Goal: Register for event/course

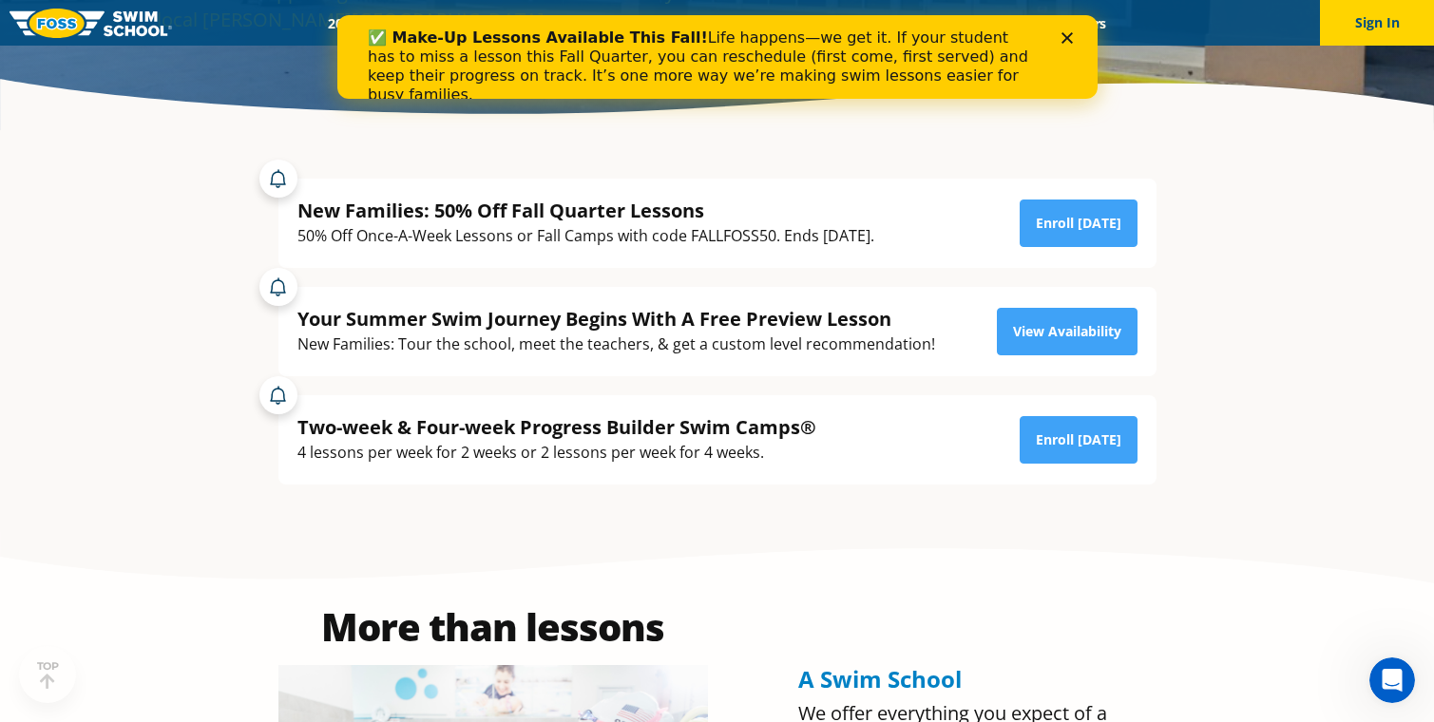
scroll to position [413, 0]
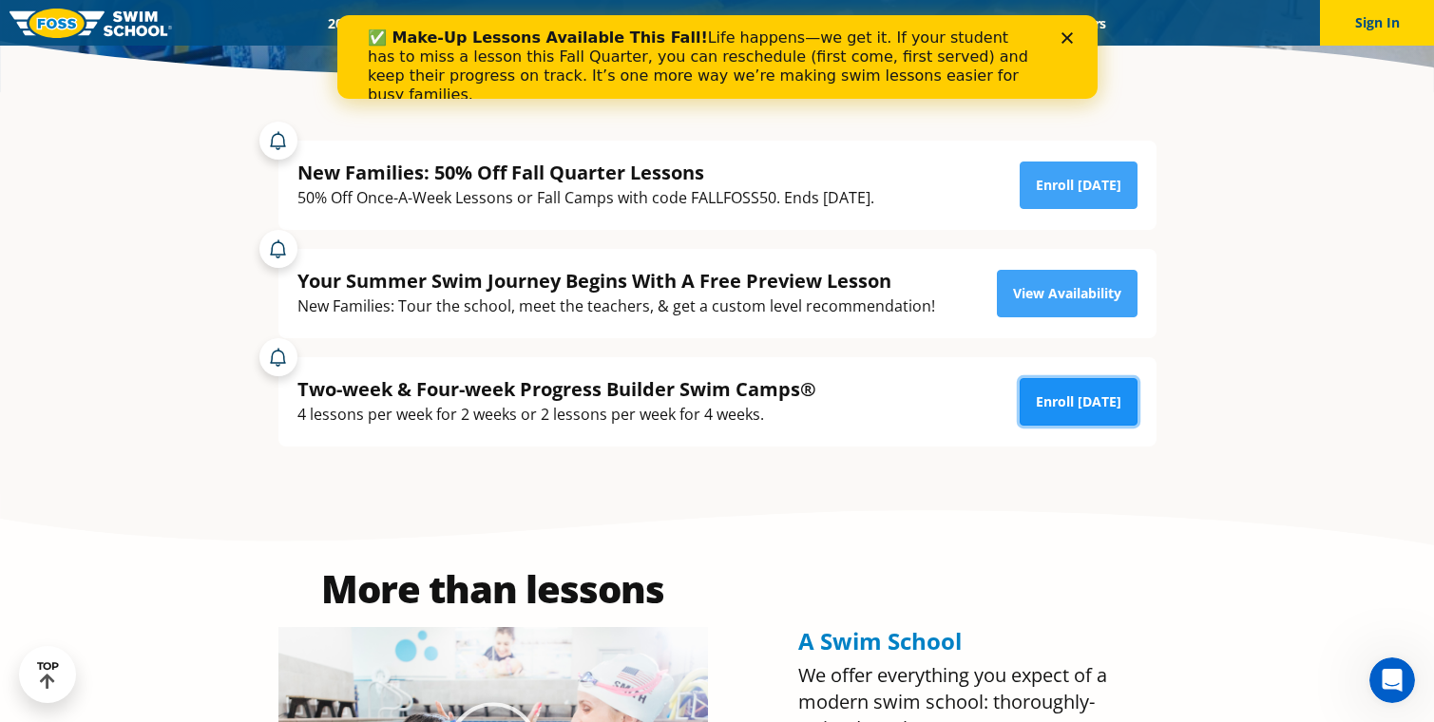
click at [1060, 399] on link "Enroll Today" at bounding box center [1078, 402] width 118 height 48
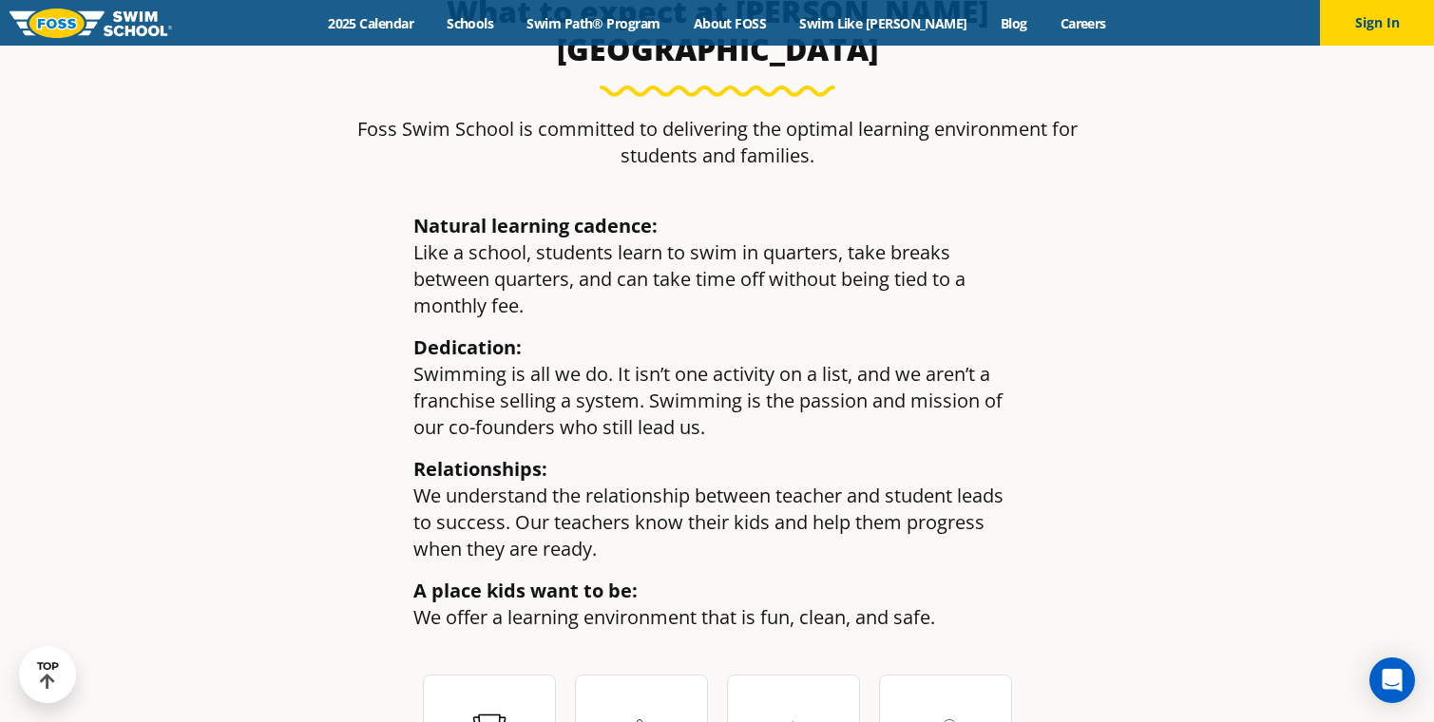
scroll to position [2618, 0]
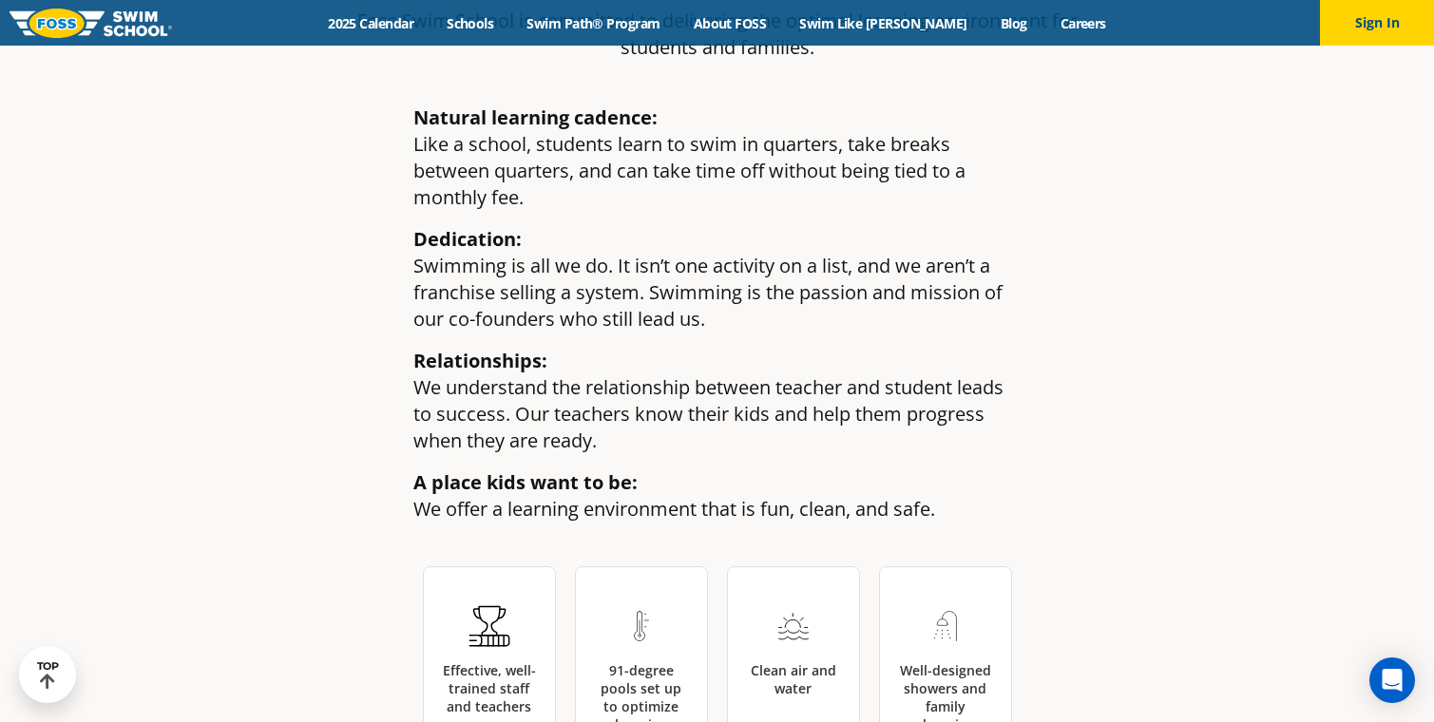
click at [611, 33] on div "Menu 2025 Calendar Schools Swim Path® Program About FOSS Swim Like Regan Blog C…" at bounding box center [717, 23] width 1434 height 46
click at [614, 25] on link "Swim Path® Program" at bounding box center [593, 23] width 166 height 18
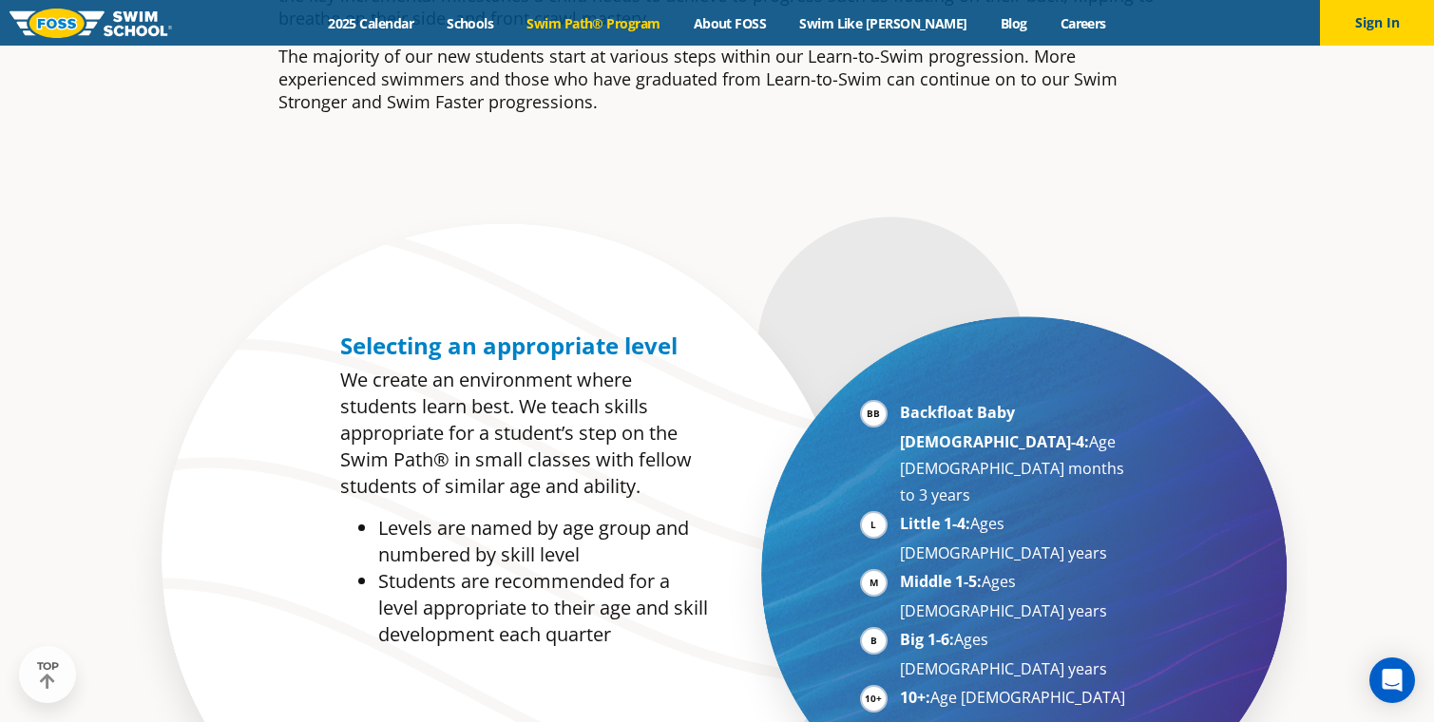
scroll to position [874, 0]
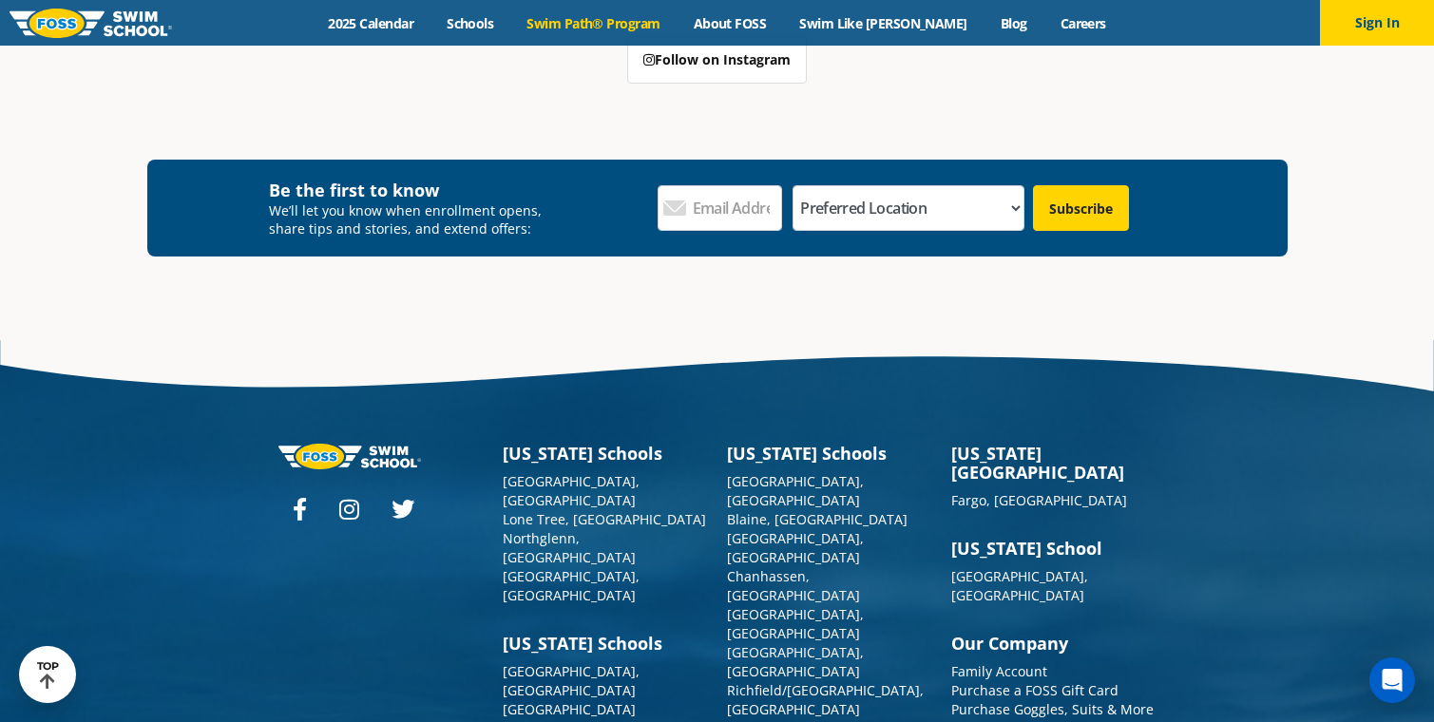
scroll to position [5581, 0]
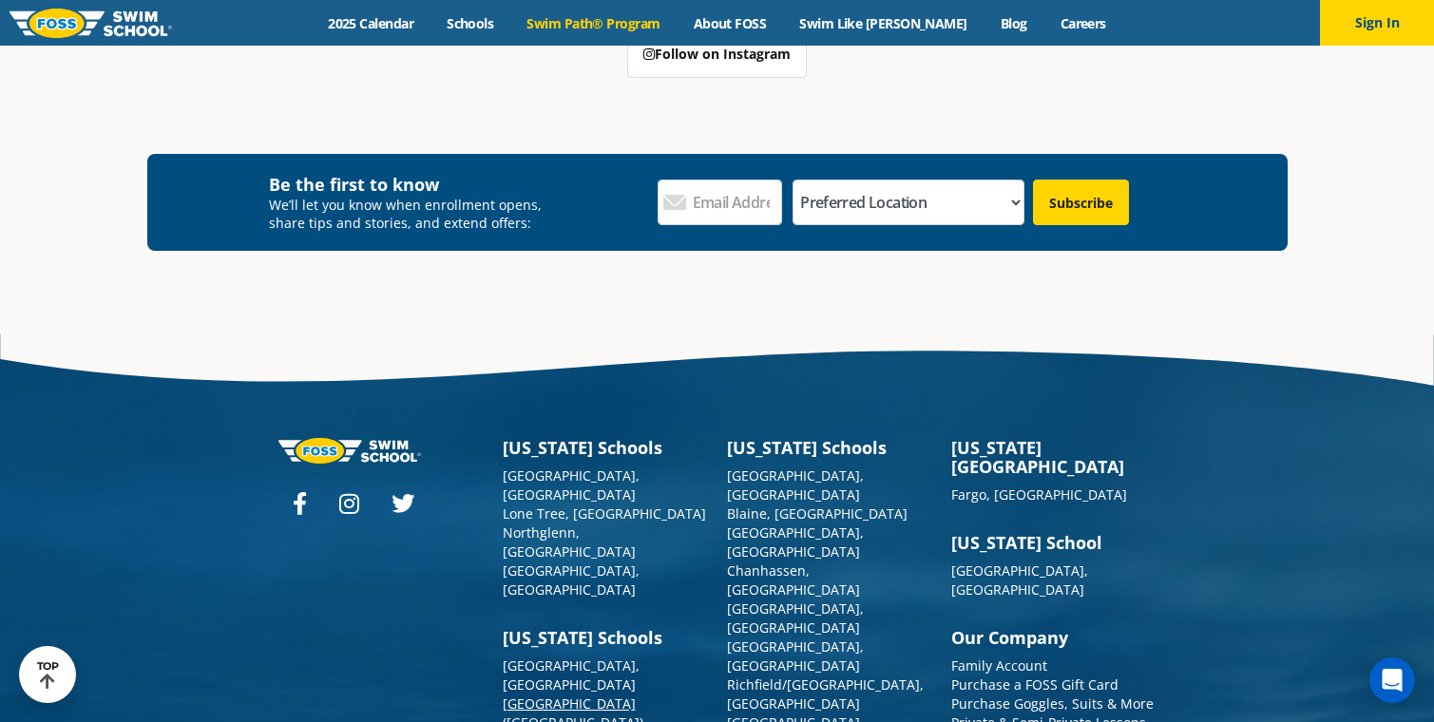
click at [550, 695] on link "[GEOGRAPHIC_DATA] ([GEOGRAPHIC_DATA]), [GEOGRAPHIC_DATA]" at bounding box center [575, 723] width 144 height 56
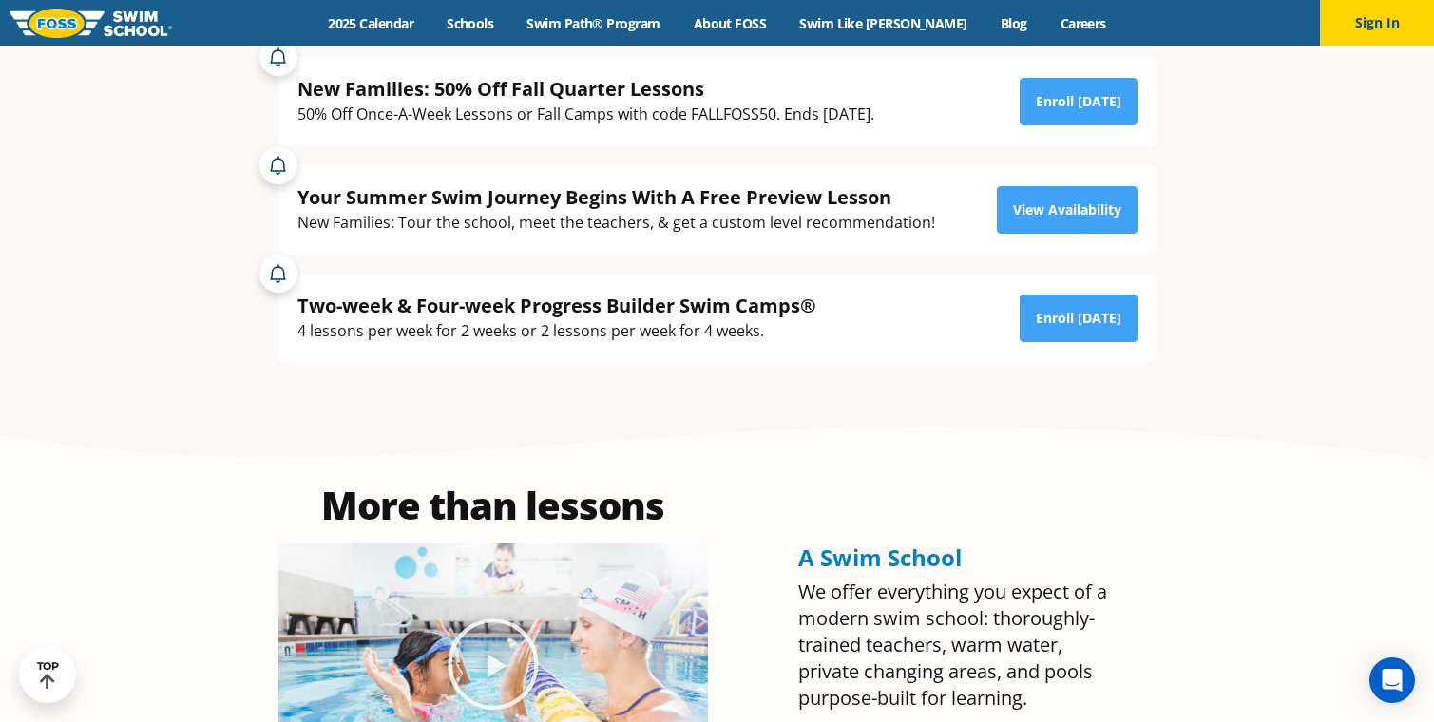
scroll to position [534, 0]
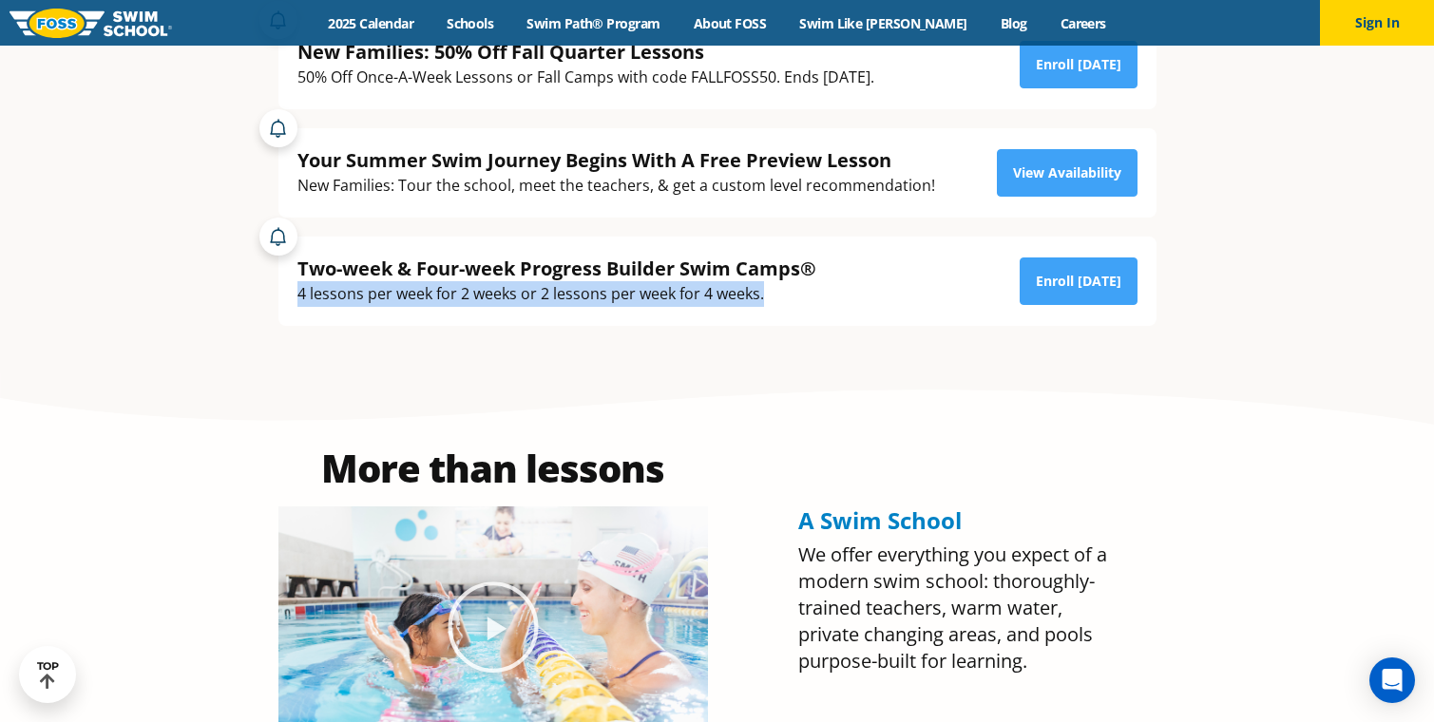
drag, startPoint x: 297, startPoint y: 297, endPoint x: 768, endPoint y: 292, distance: 470.3
click at [768, 292] on div "4 lessons per week for 2 weeks or 2 lessons per week for 4 weeks." at bounding box center [556, 294] width 519 height 26
copy div "4 lessons per week for 2 weeks or 2 lessons per week for 4 weeks."
click at [1023, 288] on link "Enroll [DATE]" at bounding box center [1078, 281] width 118 height 48
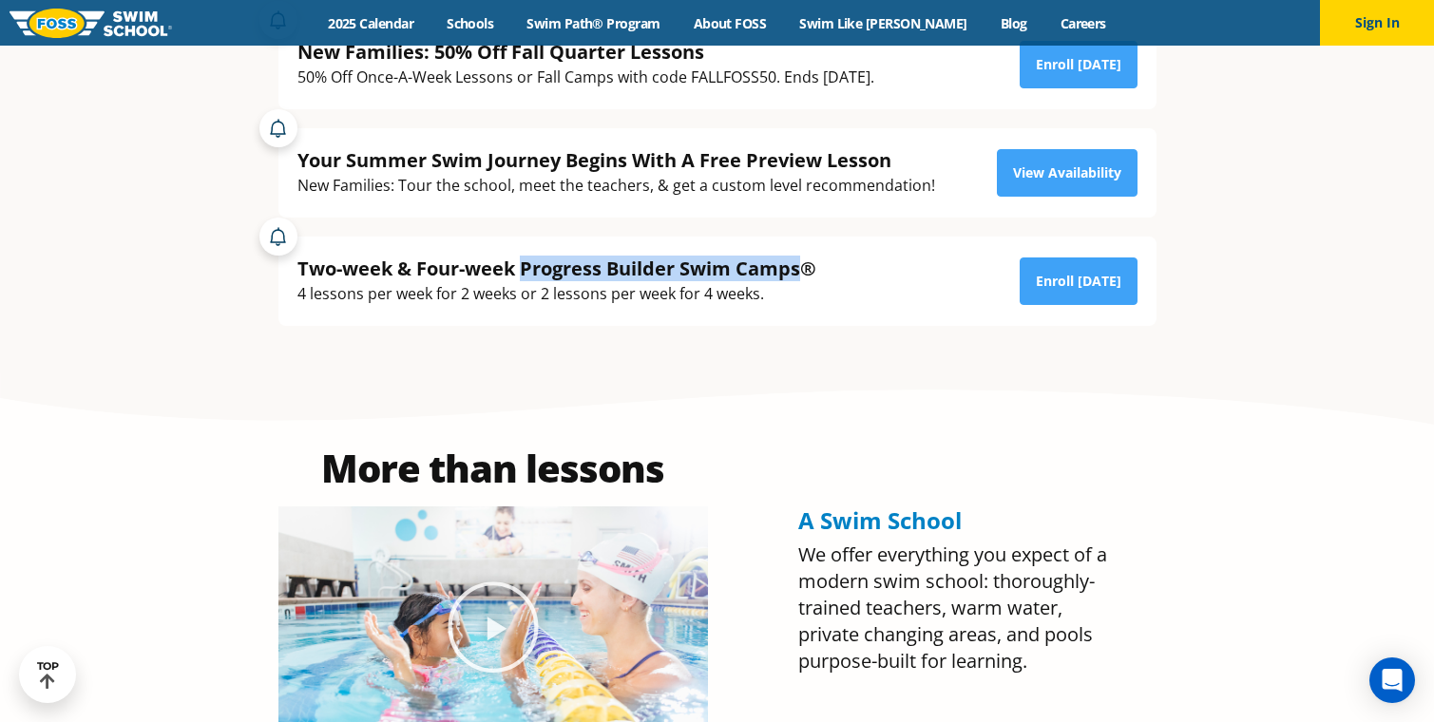
drag, startPoint x: 524, startPoint y: 267, endPoint x: 802, endPoint y: 263, distance: 277.5
click at [802, 263] on div "Two-week & Four-week Progress Builder Swim Camps®" at bounding box center [556, 269] width 519 height 26
copy div "Progress Builder Swim Camps"
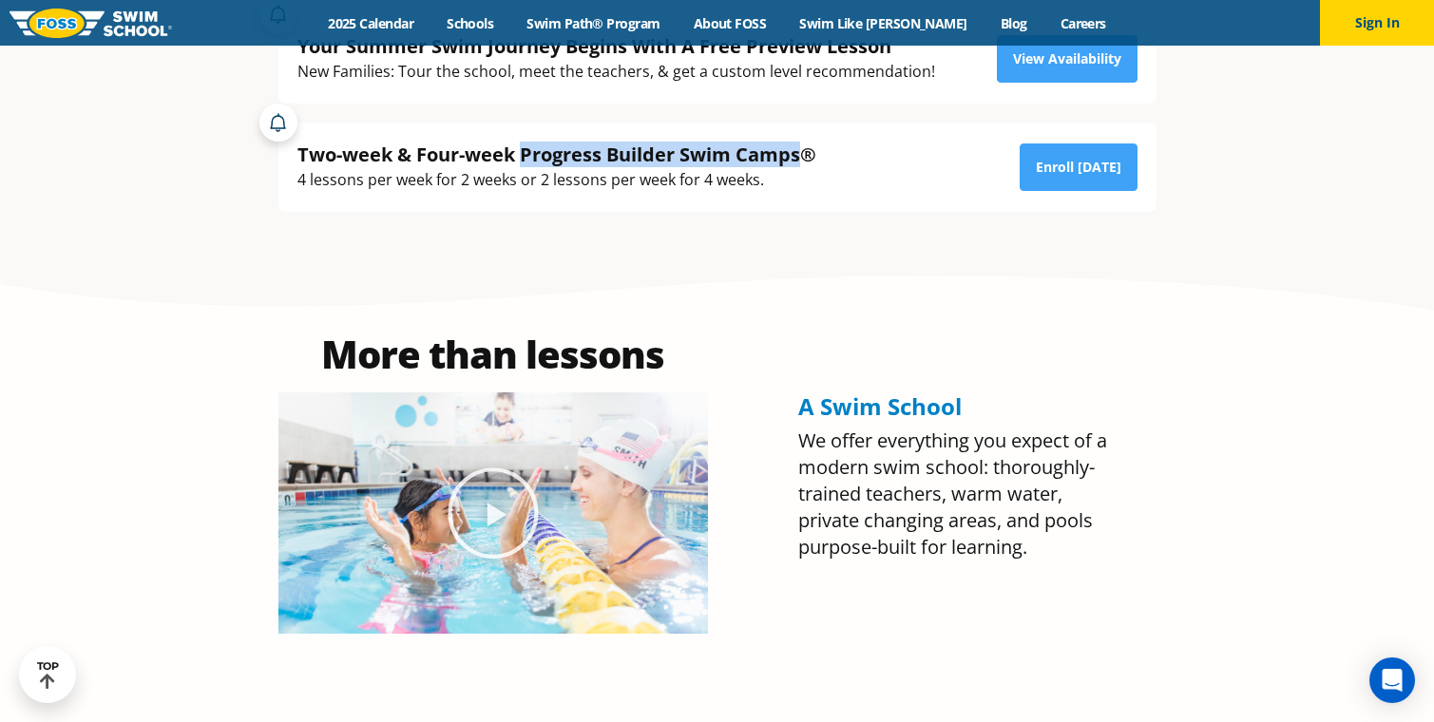
scroll to position [431, 0]
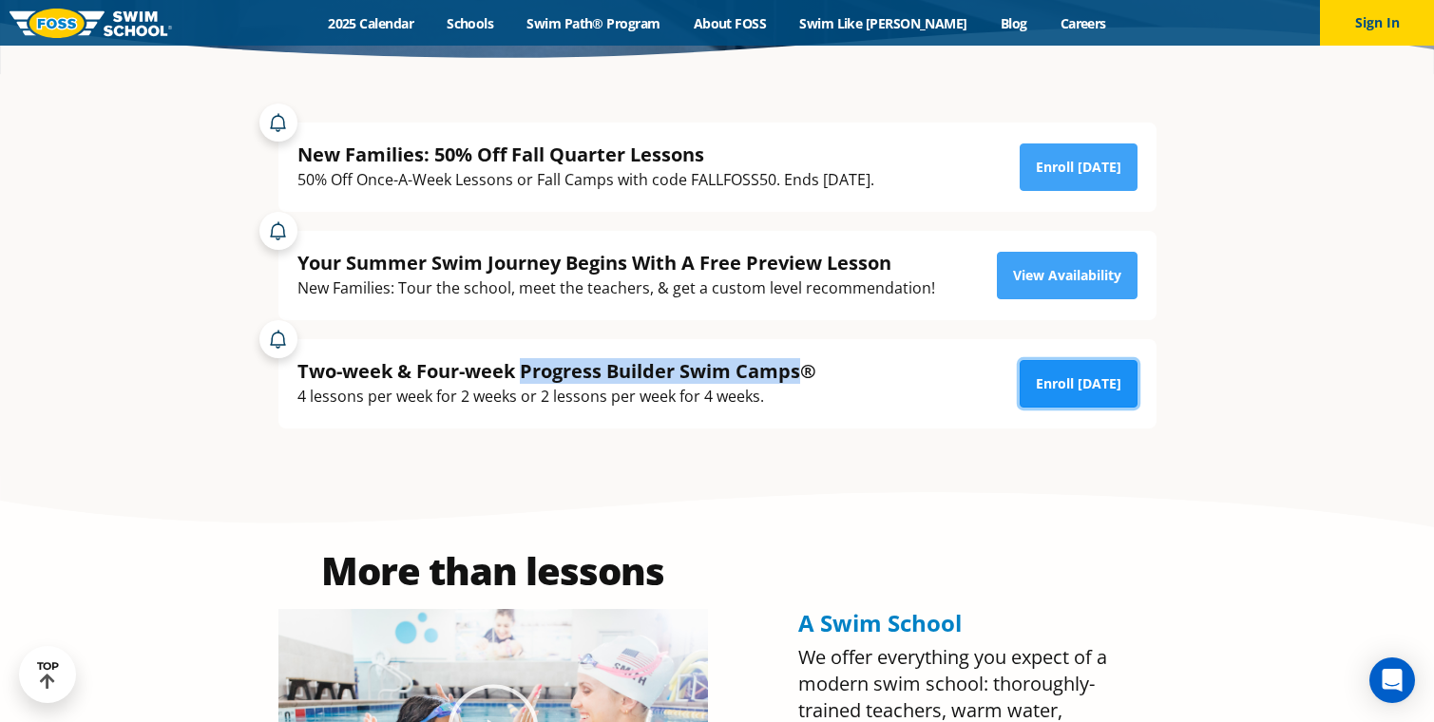
click at [1066, 386] on link "Enroll [DATE]" at bounding box center [1078, 384] width 118 height 48
